Goal: Entertainment & Leisure: Browse casually

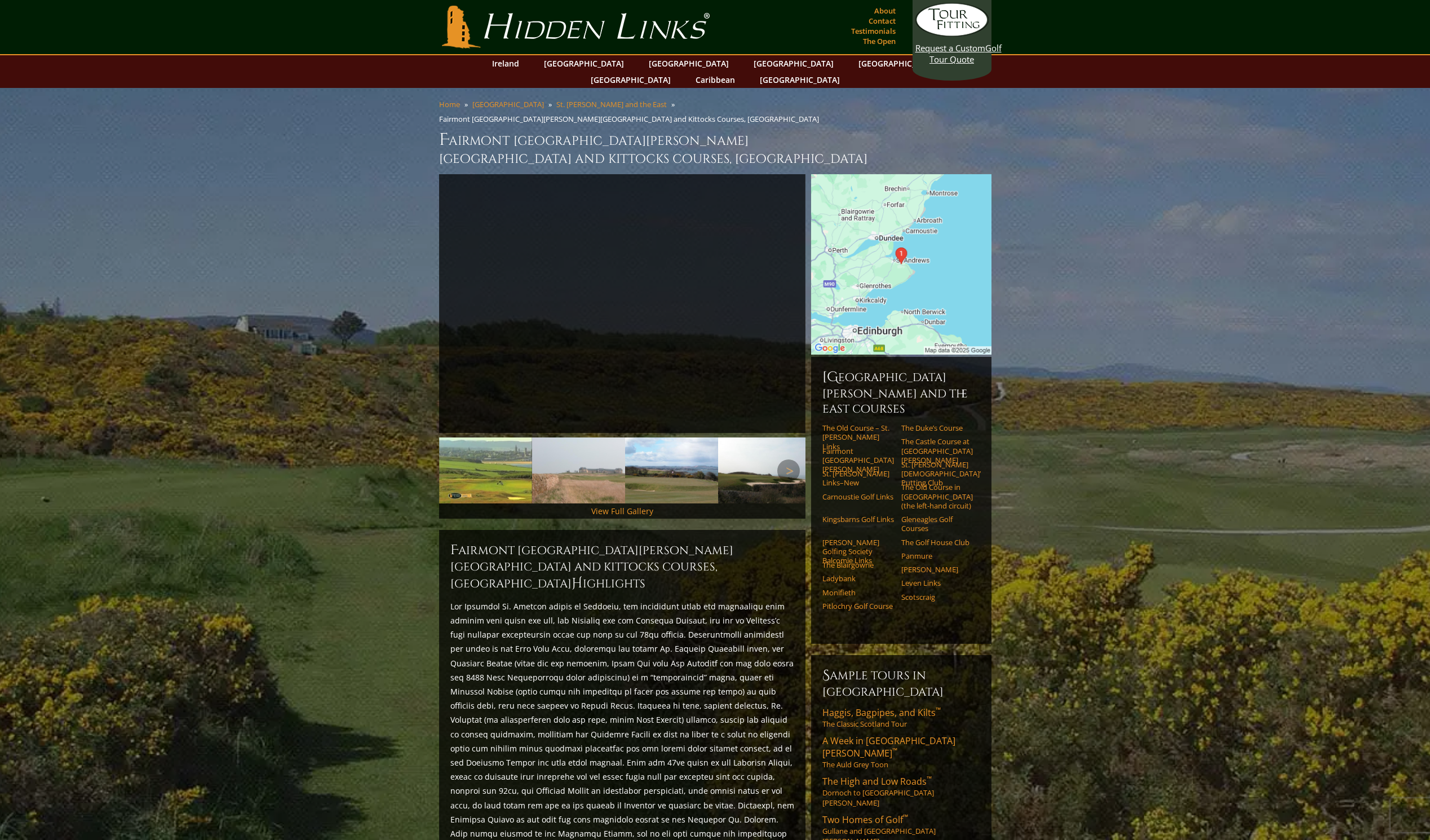
click at [483, 448] on img at bounding box center [486, 470] width 93 height 66
click at [622, 505] on link "View Full Gallery" at bounding box center [622, 510] width 62 height 10
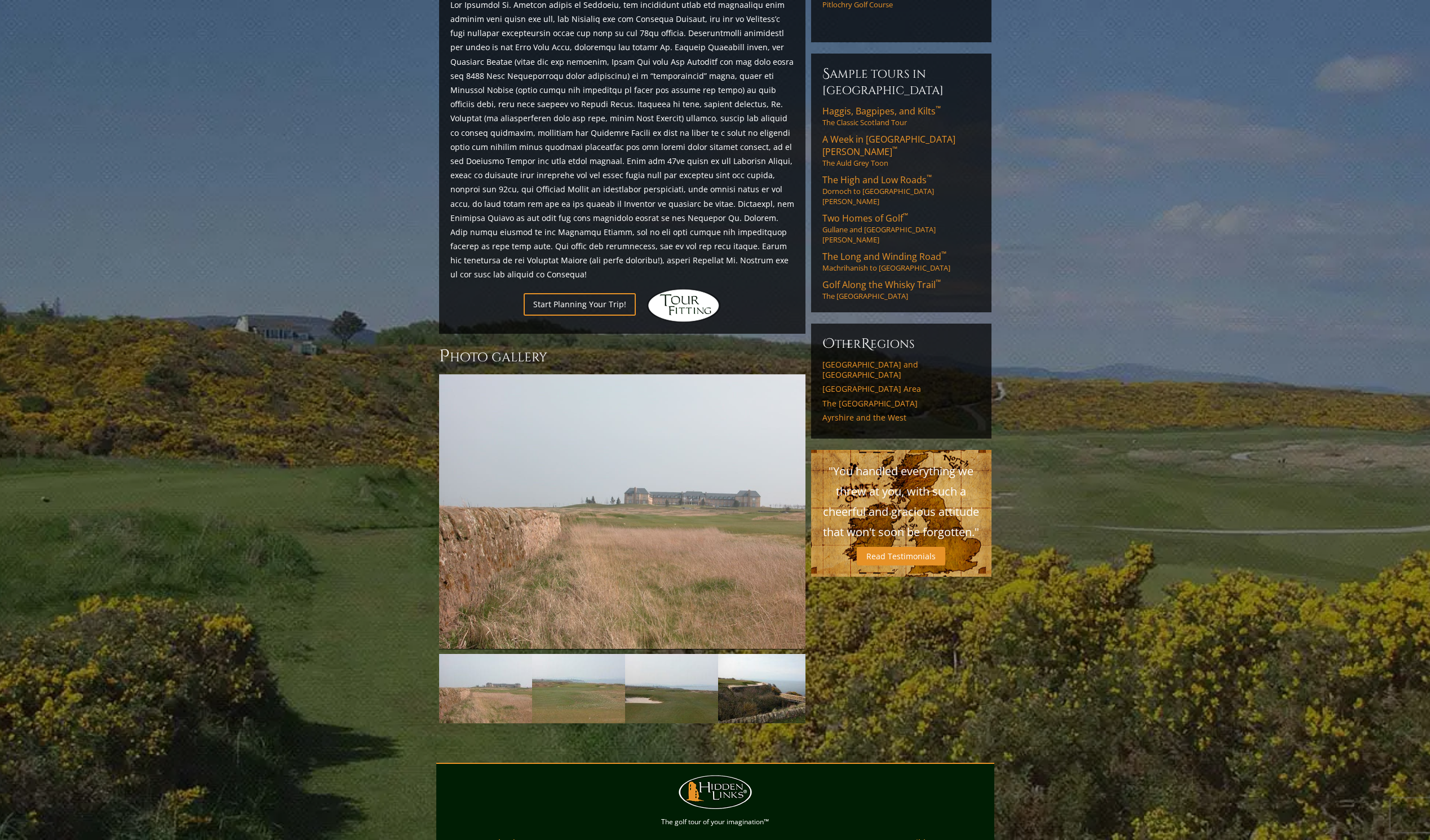
scroll to position [704, 0]
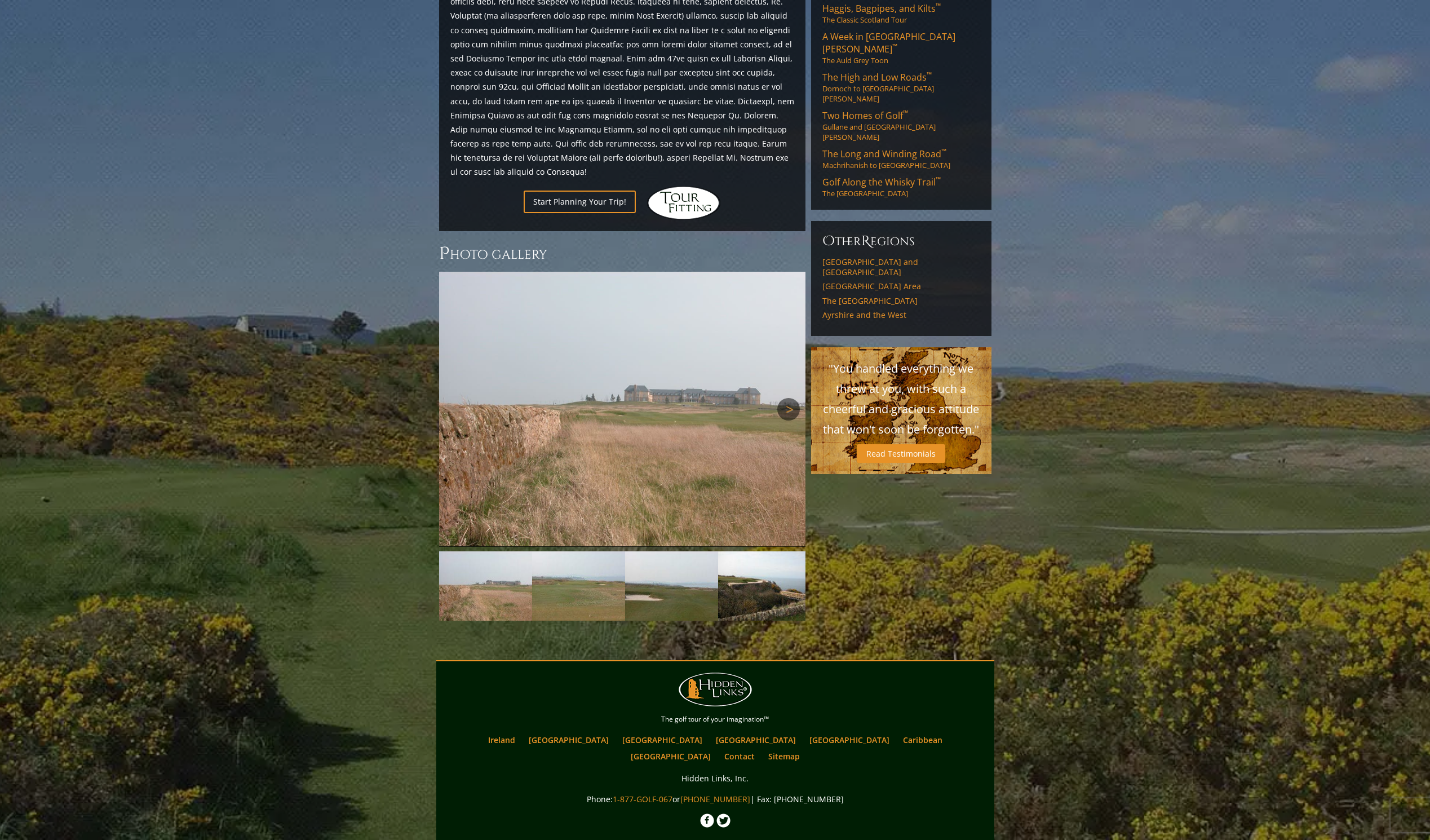
click at [791, 398] on link "Next" at bounding box center [789, 409] width 22 height 22
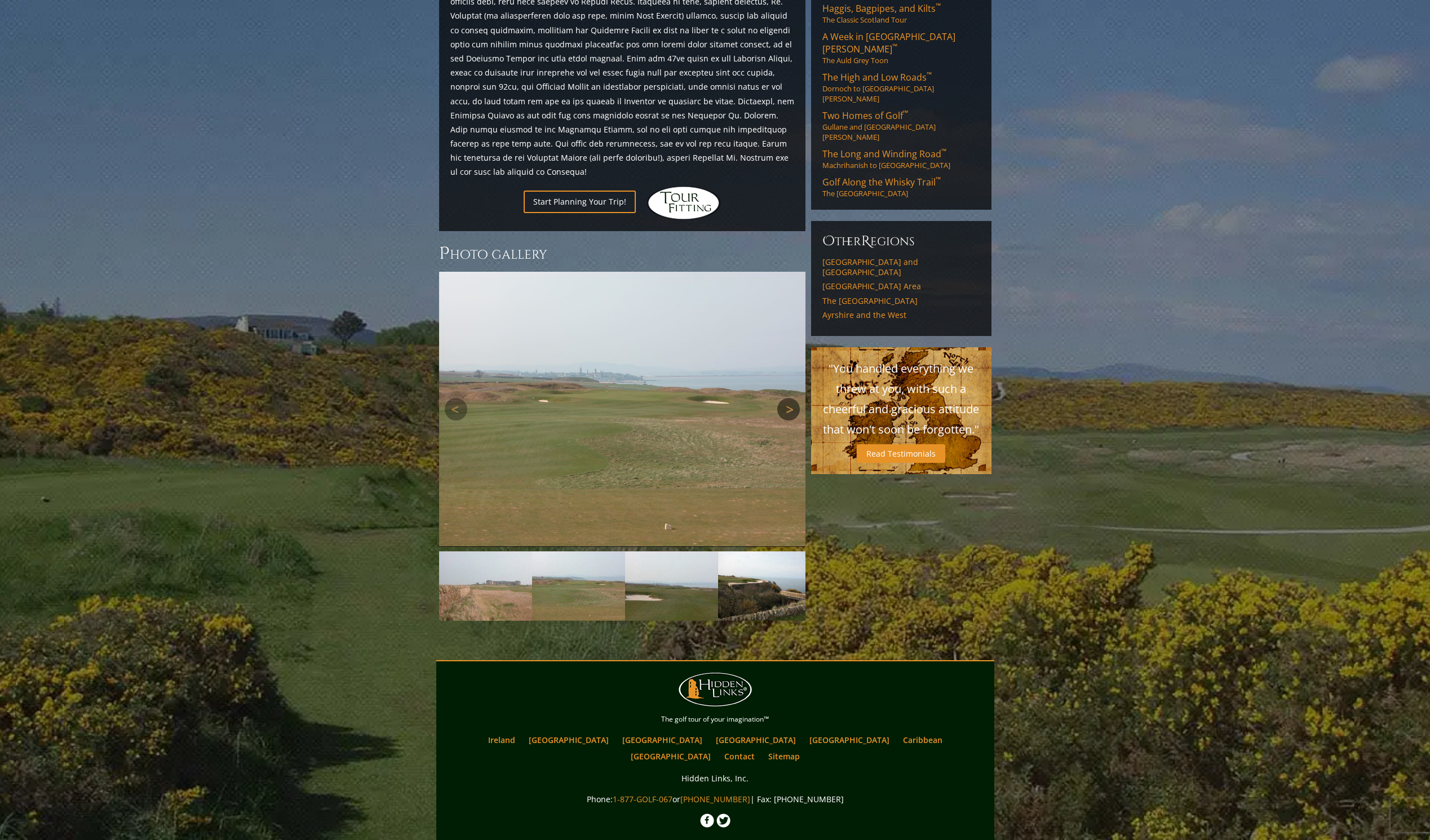
click at [791, 398] on link "Next" at bounding box center [789, 409] width 22 height 22
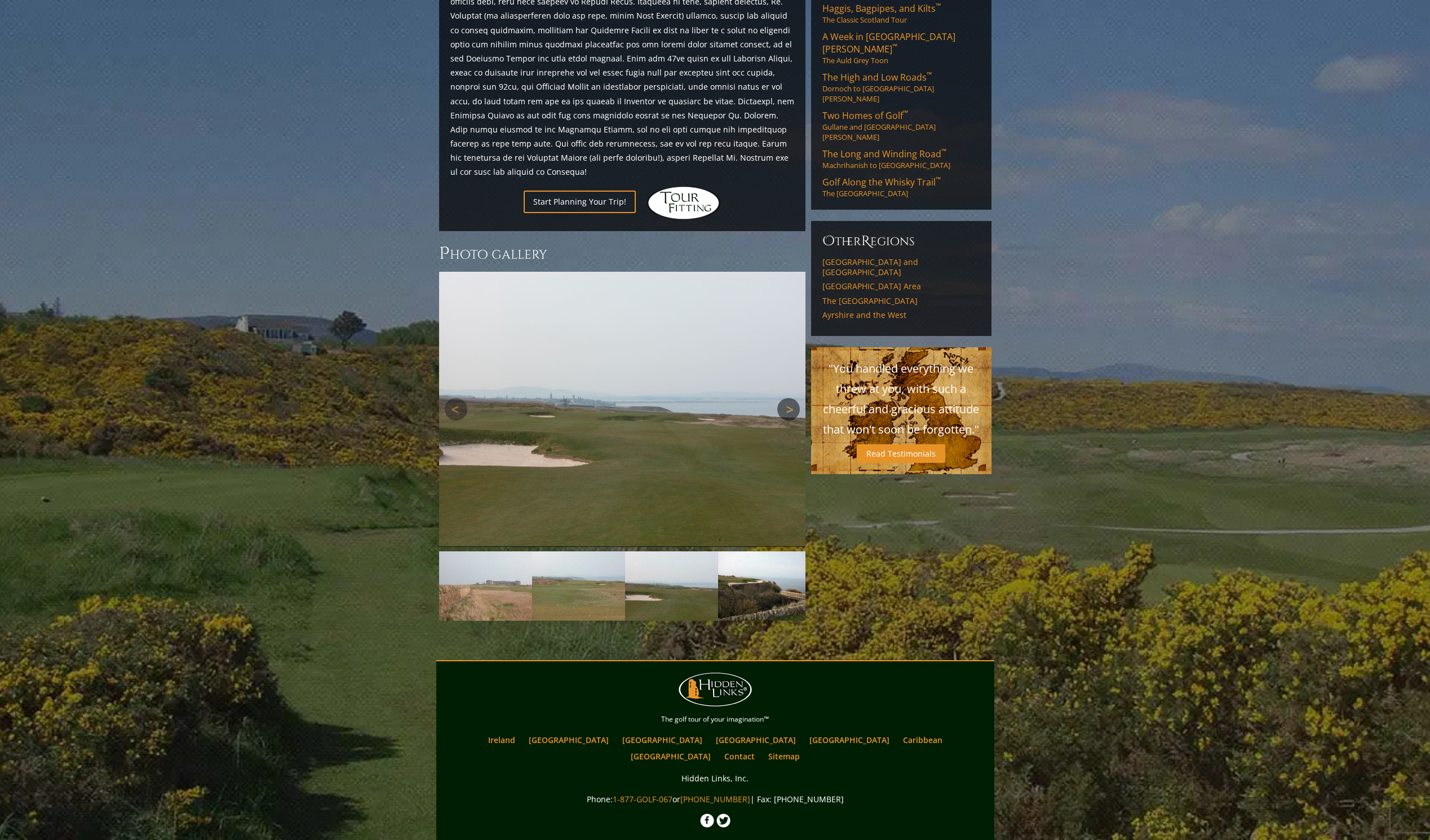
click at [791, 398] on link "Next" at bounding box center [789, 409] width 22 height 22
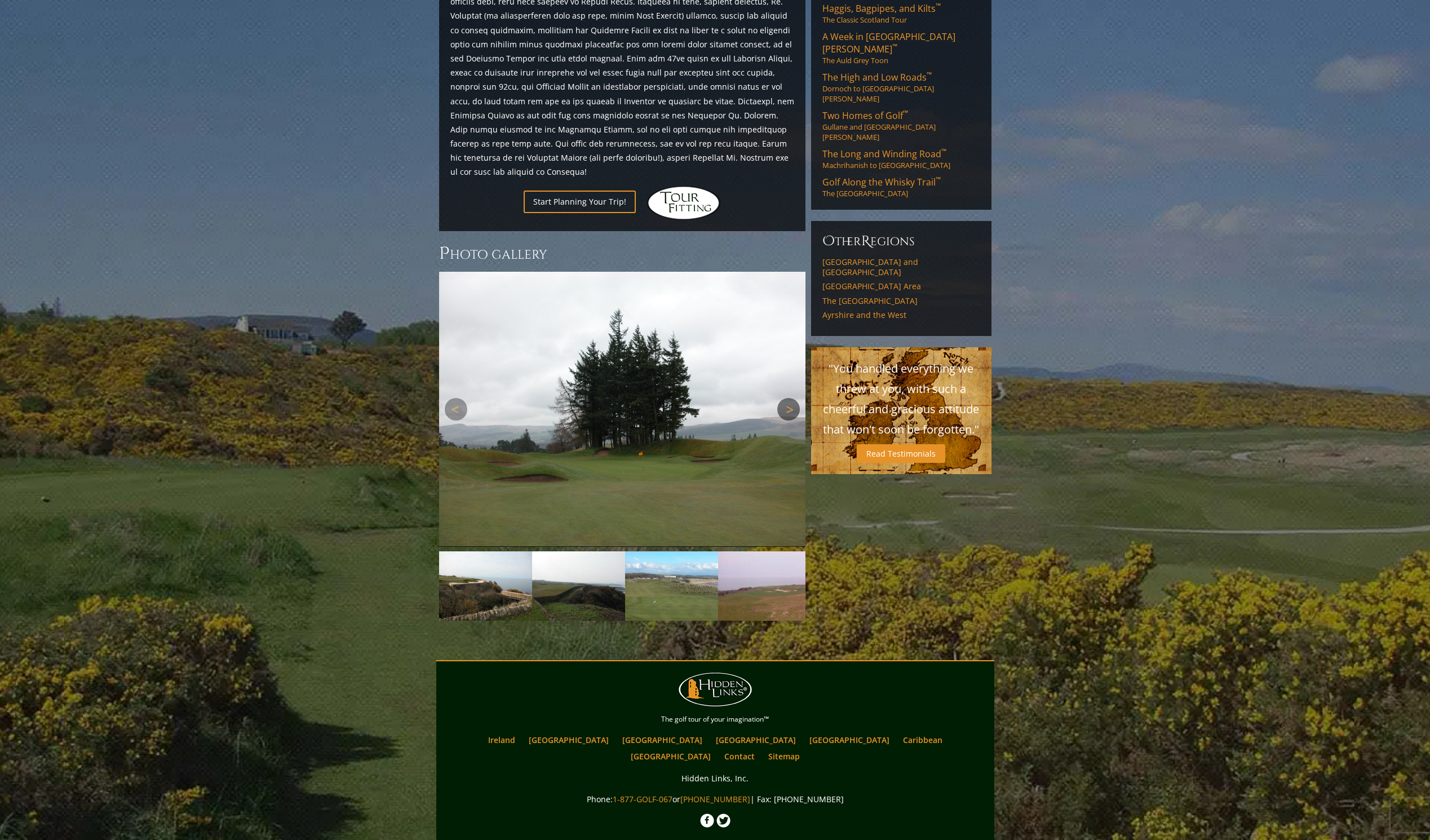
click at [791, 398] on link "Next" at bounding box center [789, 409] width 22 height 22
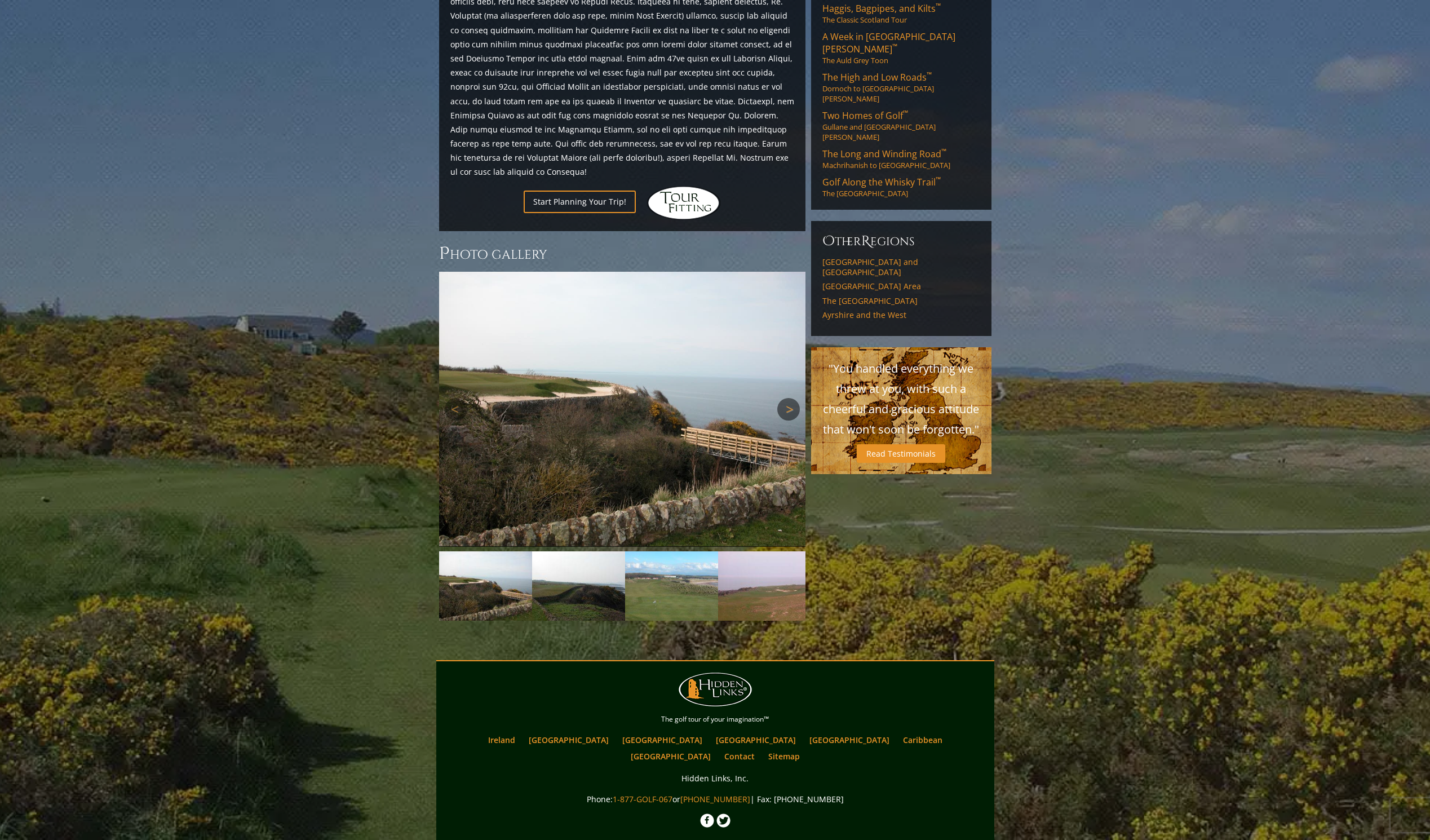
click at [790, 398] on link "Next" at bounding box center [789, 409] width 22 height 22
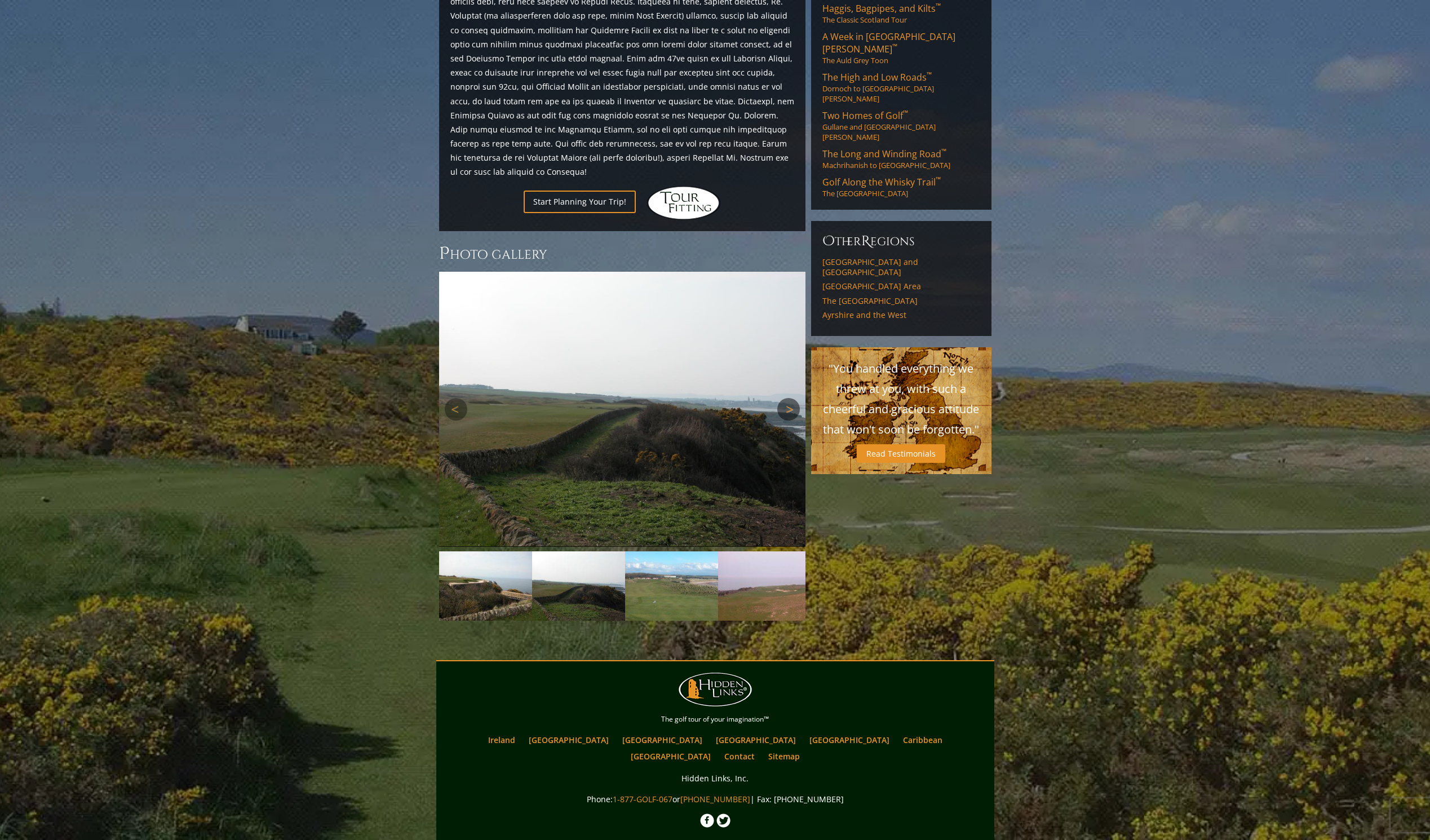
click at [790, 398] on link "Next" at bounding box center [789, 409] width 22 height 22
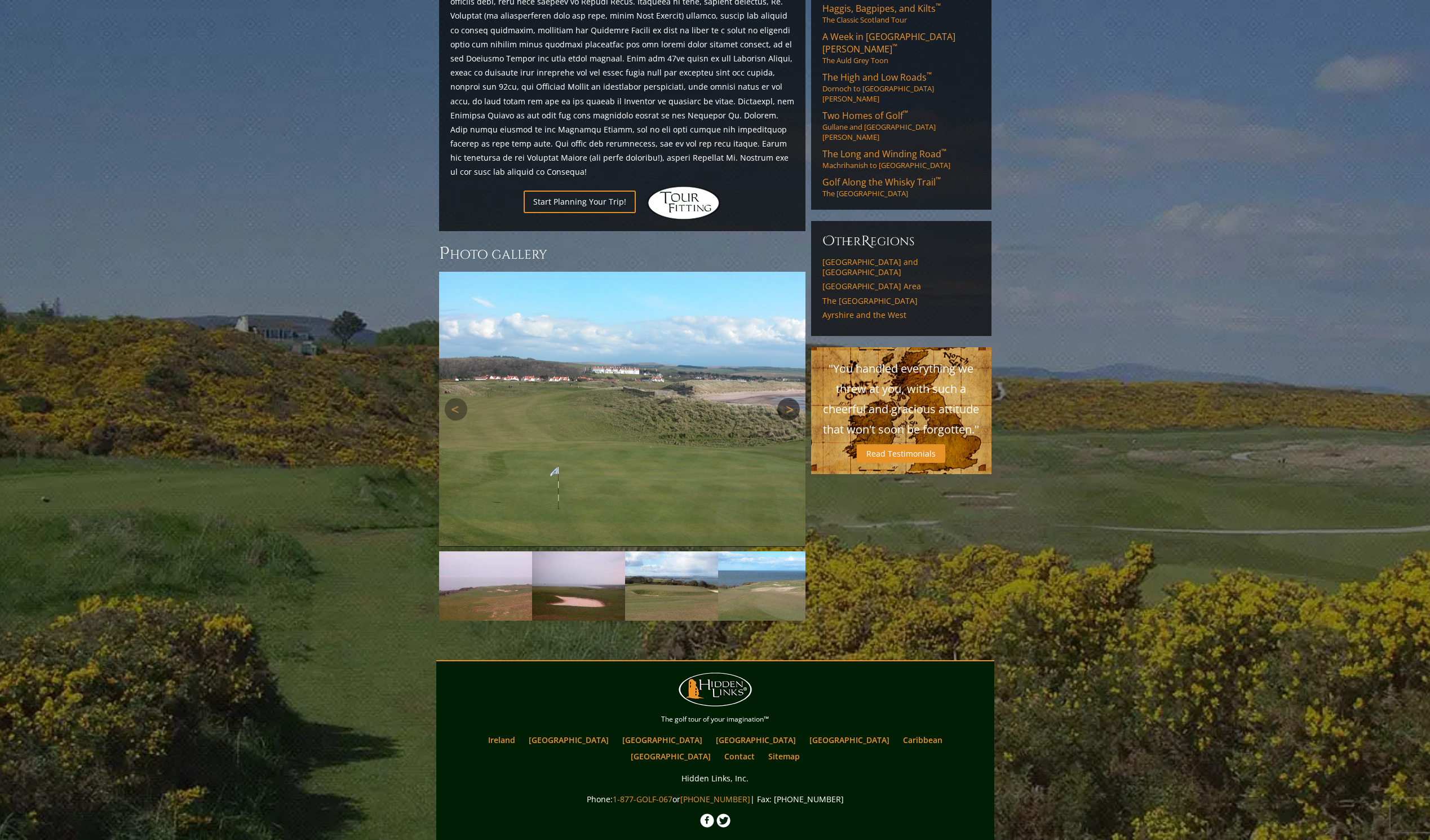
click at [790, 398] on link "Next" at bounding box center [789, 409] width 22 height 22
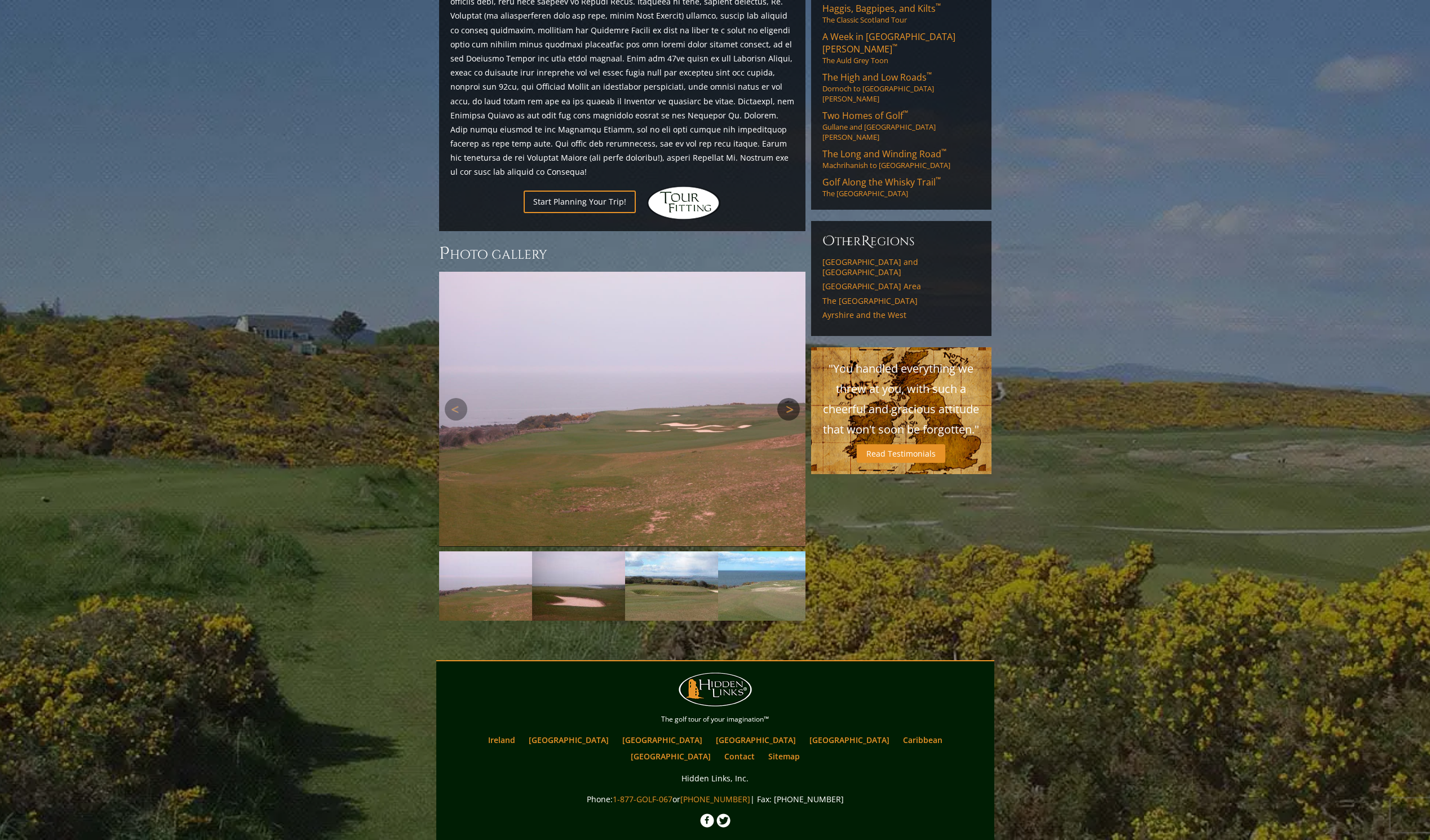
click at [790, 398] on link "Next" at bounding box center [789, 409] width 22 height 22
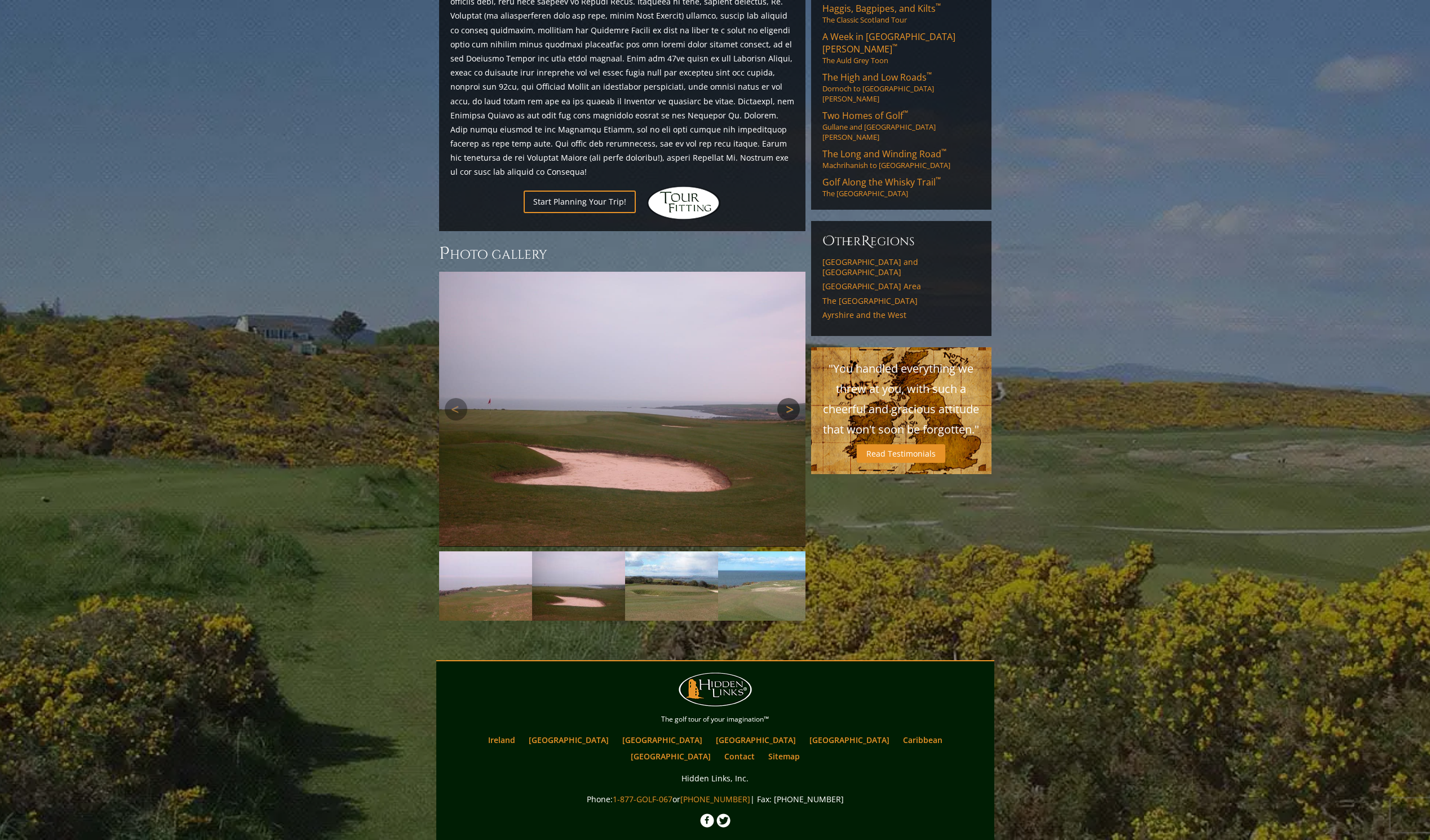
click at [789, 398] on link "Next" at bounding box center [789, 409] width 22 height 22
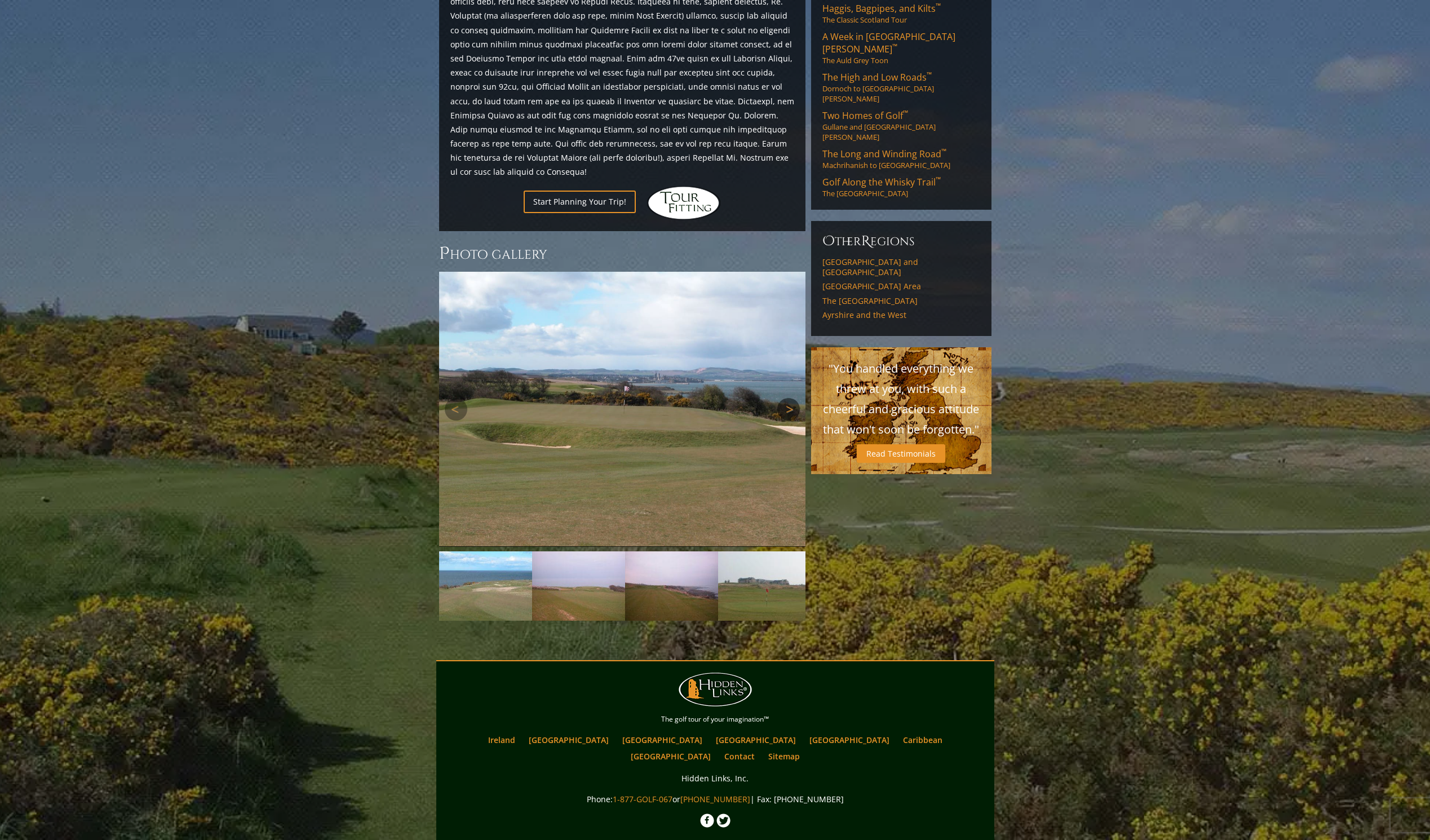
click at [789, 398] on link "Next" at bounding box center [789, 409] width 22 height 22
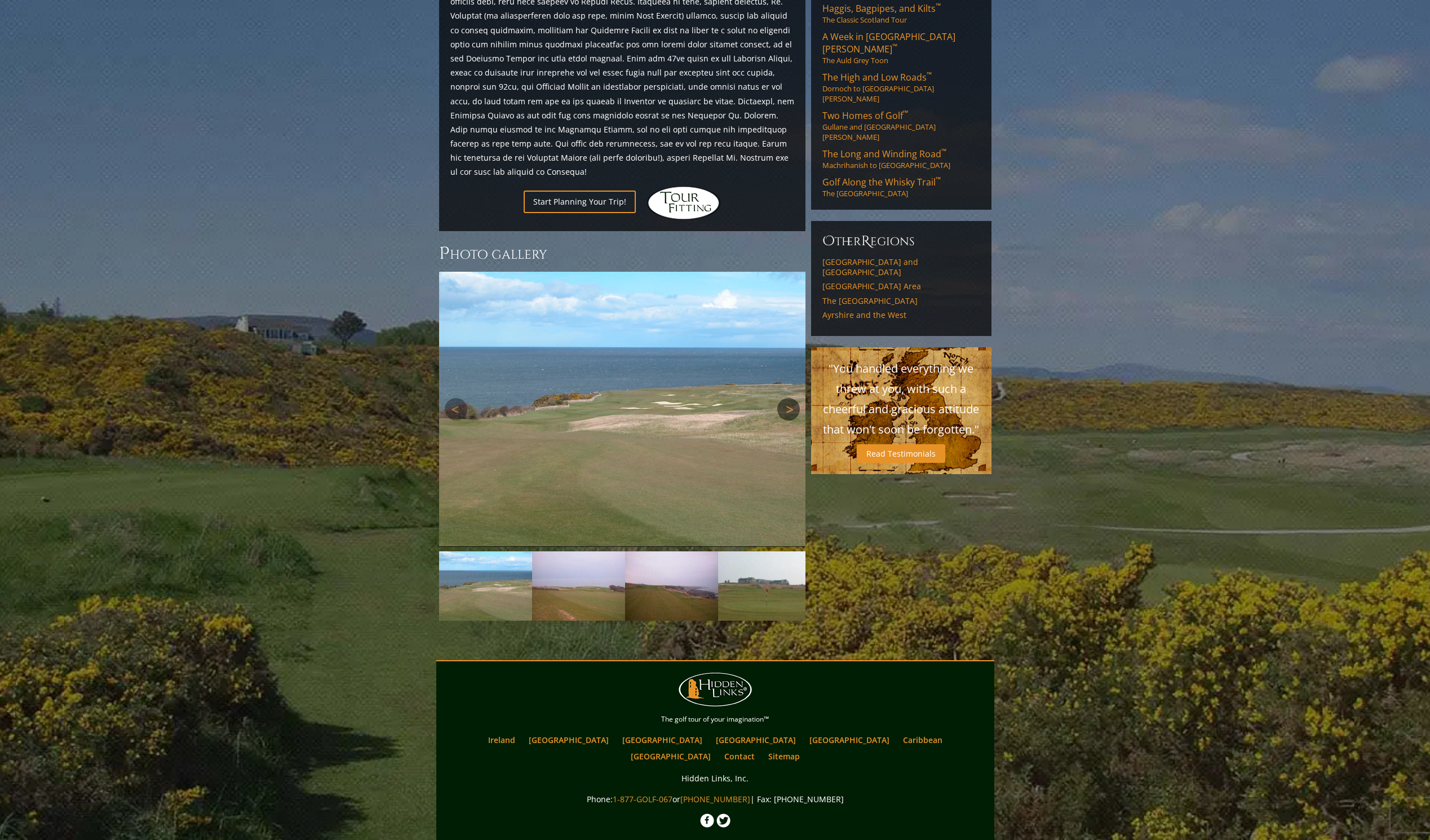
click at [789, 398] on link "Next" at bounding box center [789, 409] width 22 height 22
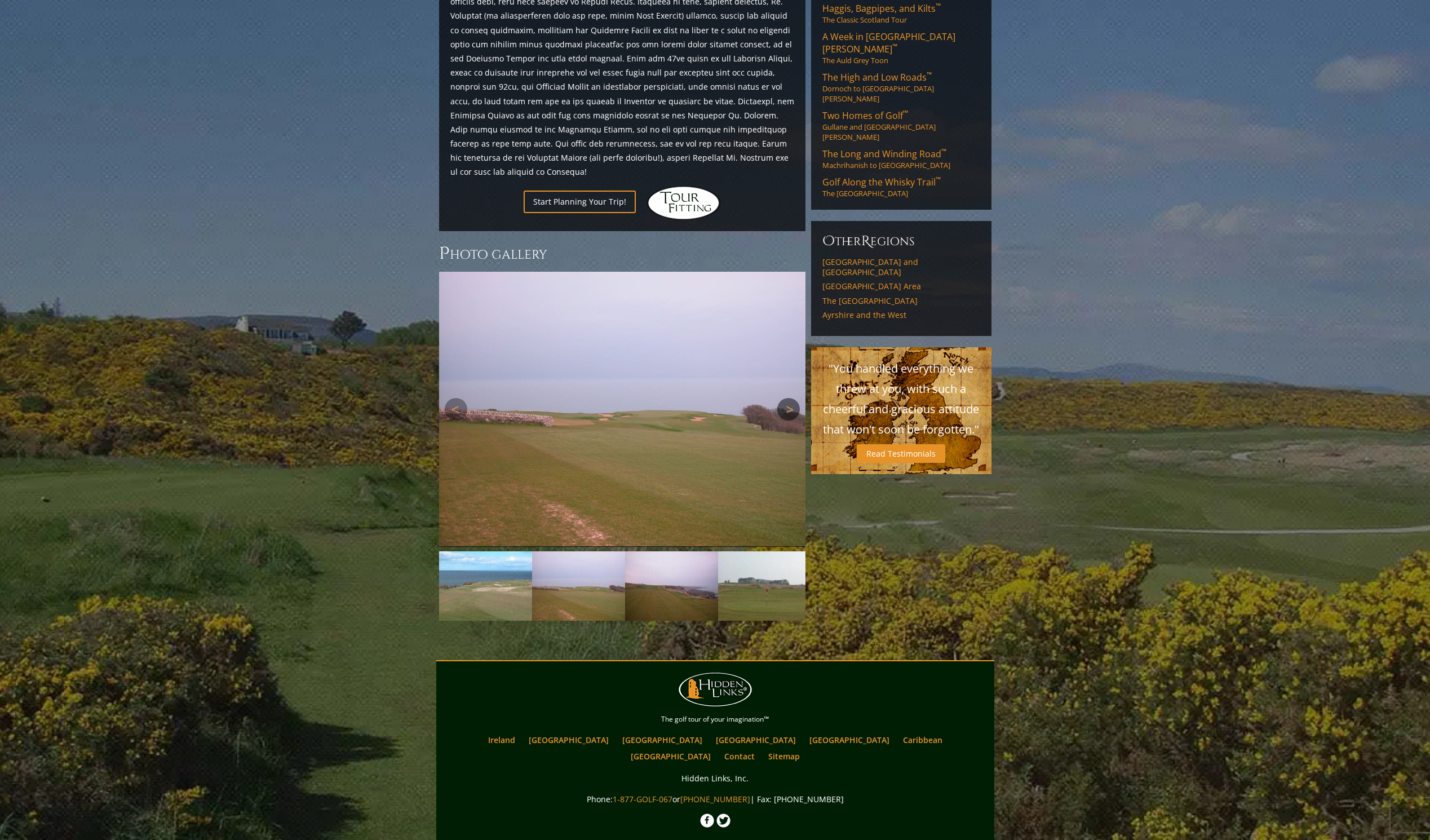
click at [788, 398] on link "Next" at bounding box center [789, 409] width 22 height 22
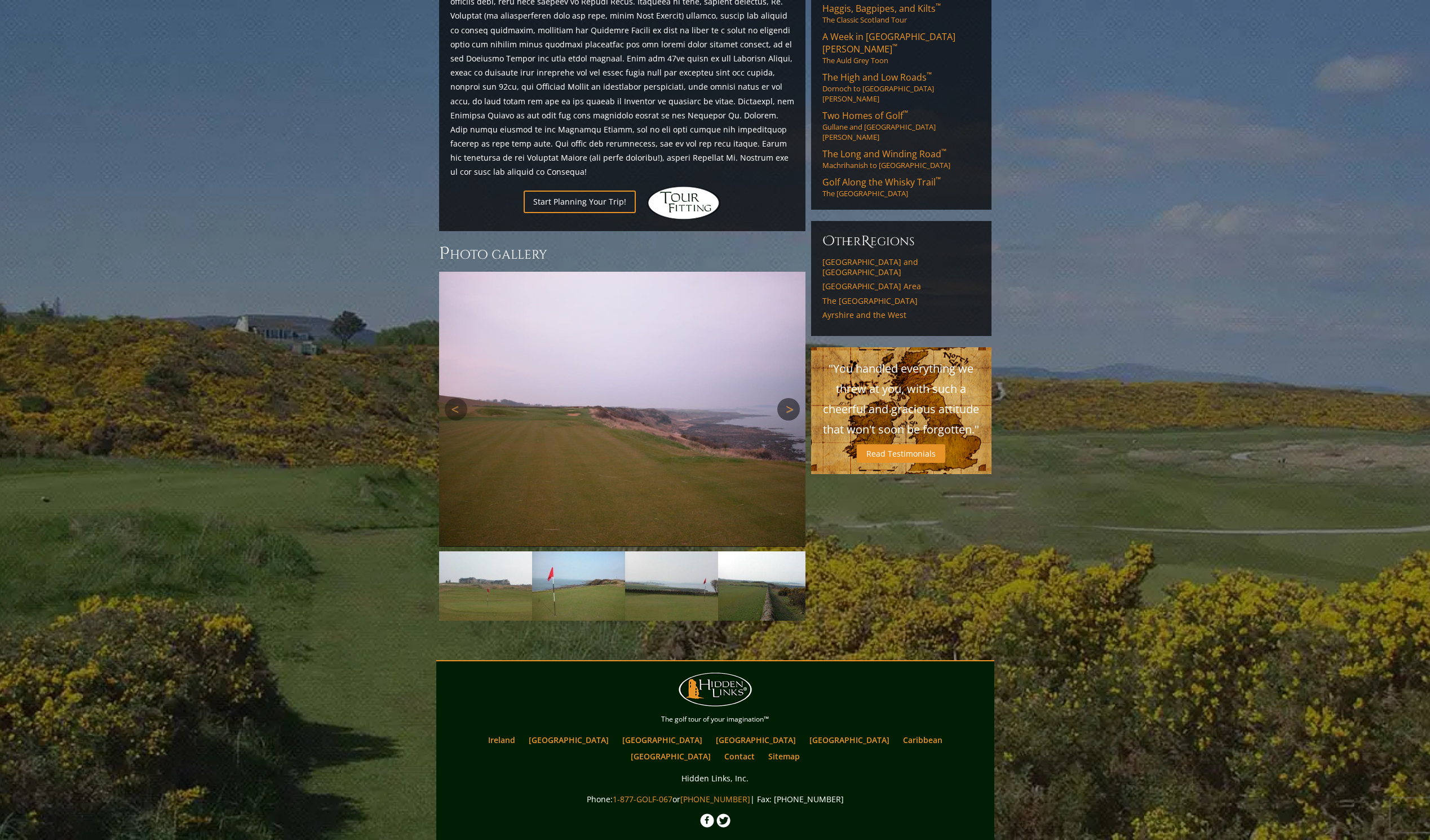
click at [788, 398] on link "Next" at bounding box center [789, 409] width 22 height 22
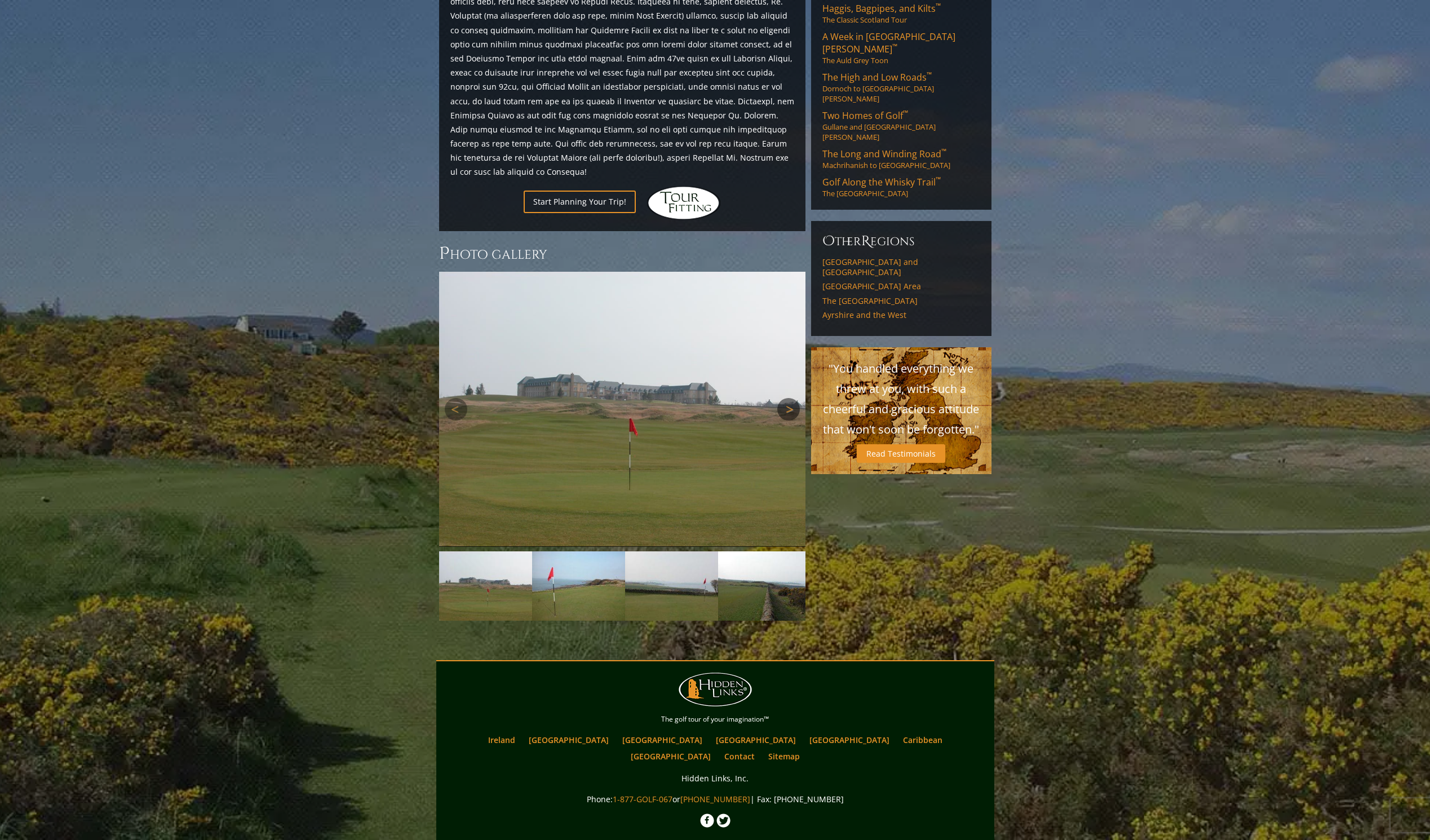
click at [788, 398] on link "Next" at bounding box center [789, 409] width 22 height 22
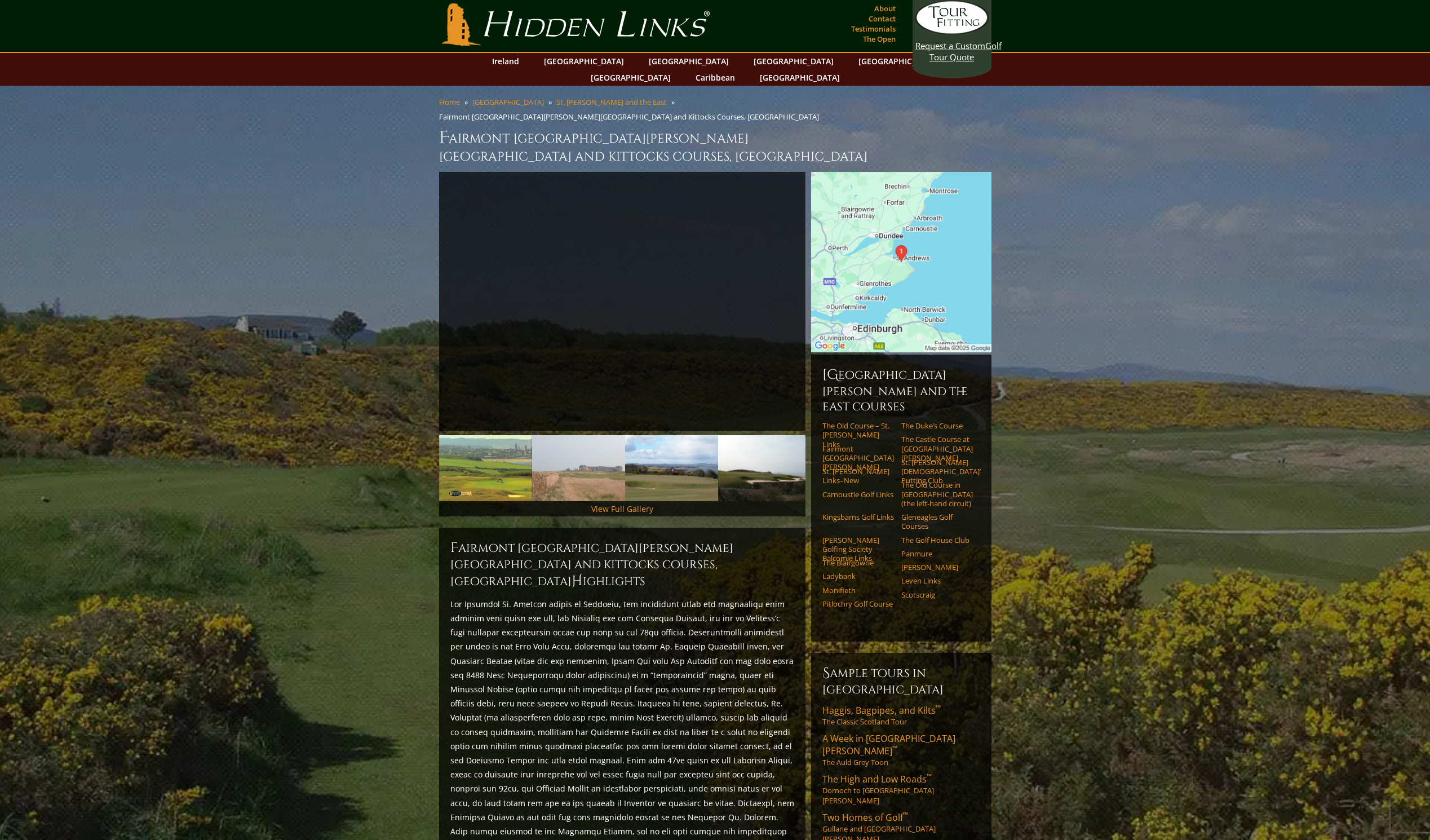
scroll to position [0, 0]
